Goal: Transaction & Acquisition: Purchase product/service

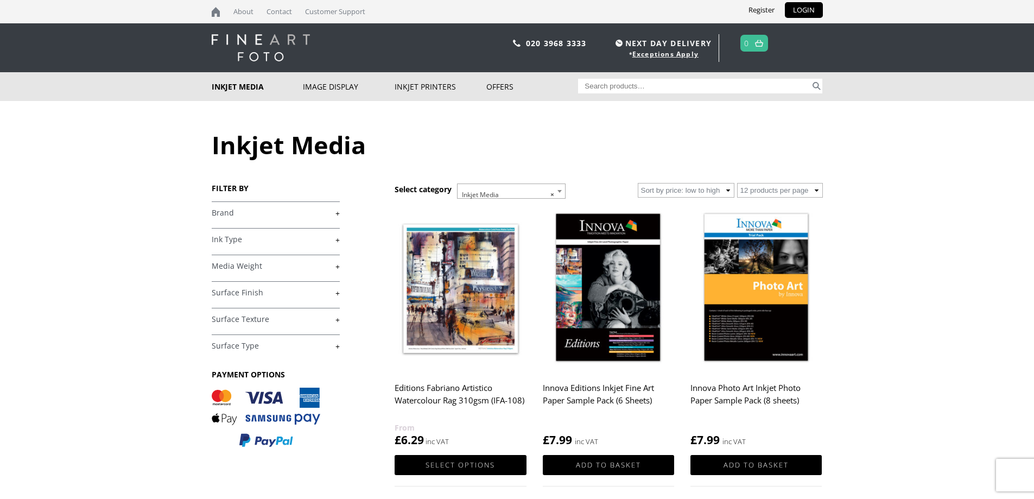
click at [628, 86] on input "Search for:" at bounding box center [694, 86] width 232 height 15
type input "245g"
click at [810, 79] on button "Search" at bounding box center [816, 86] width 12 height 15
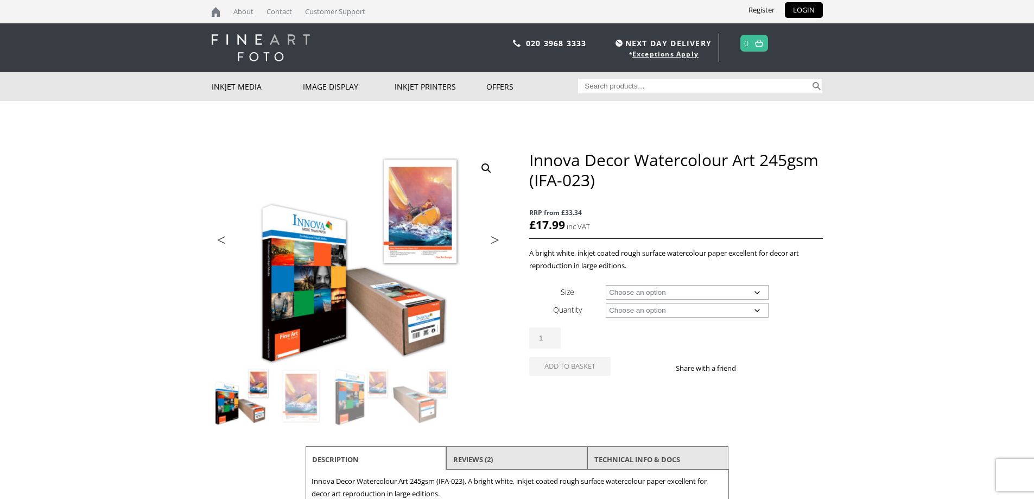
click at [728, 294] on select "Choose an option A4 Sheet A3 Sheet A3+ Sheet A2 Sheet 17" Wide Roll 24" Wide Ro…" at bounding box center [687, 292] width 163 height 15
click at [606, 285] on select "Choose an option A4 Sheet A3 Sheet A3+ Sheet A2 Sheet 17" Wide Roll 24" Wide Ro…" at bounding box center [687, 292] width 163 height 15
select select "36-wide-roll"
click at [723, 314] on select "Choose an option 30m" at bounding box center [687, 310] width 163 height 15
select select "30m"
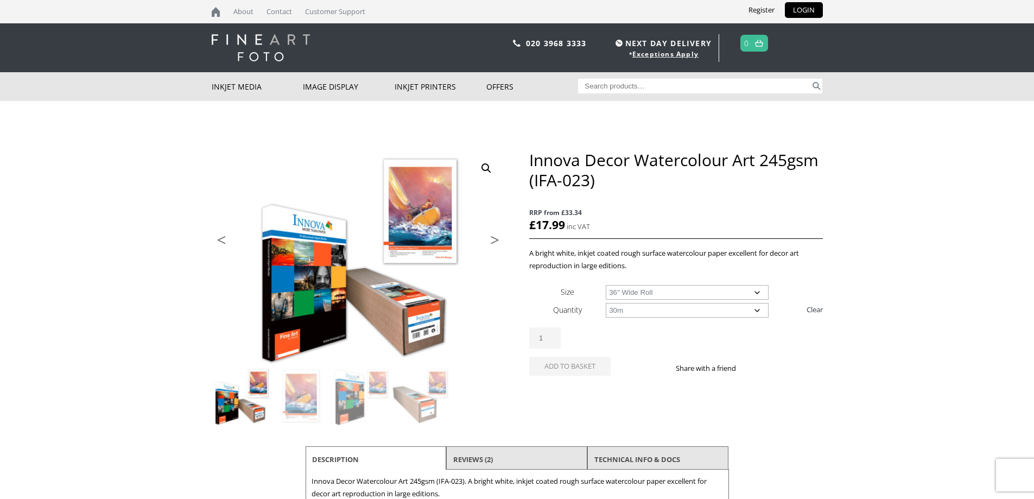
click at [606, 303] on select "Choose an option 30m" at bounding box center [687, 310] width 163 height 15
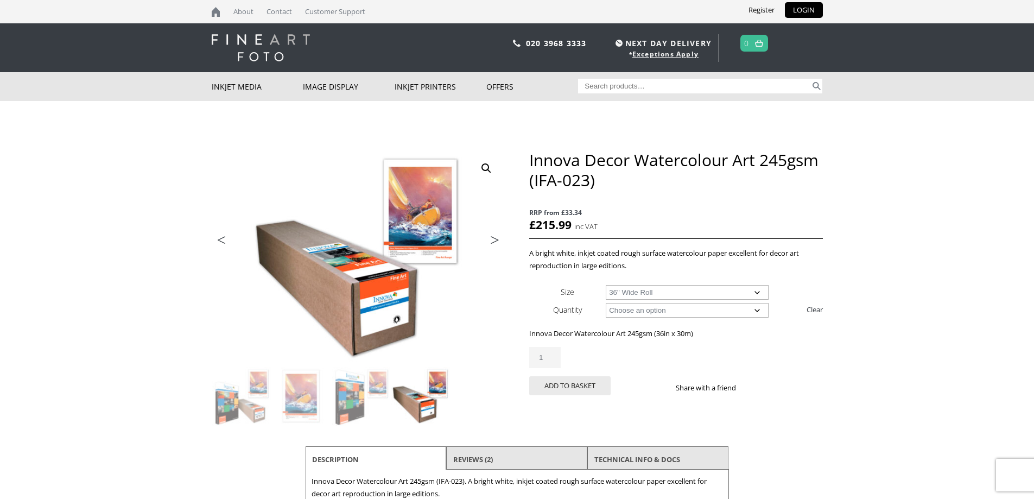
click at [653, 294] on select "Choose an option 17" Wide Roll 24" Wide Roll 36" Wide Roll 44" Wide Roll 60" Wi…" at bounding box center [687, 292] width 163 height 15
click at [606, 285] on select "Choose an option 17" Wide Roll 24" Wide Roll 36" Wide Roll 44" Wide Roll 60" Wi…" at bounding box center [687, 292] width 163 height 15
select select "24-wide-roll"
